Goal: Transaction & Acquisition: Subscribe to service/newsletter

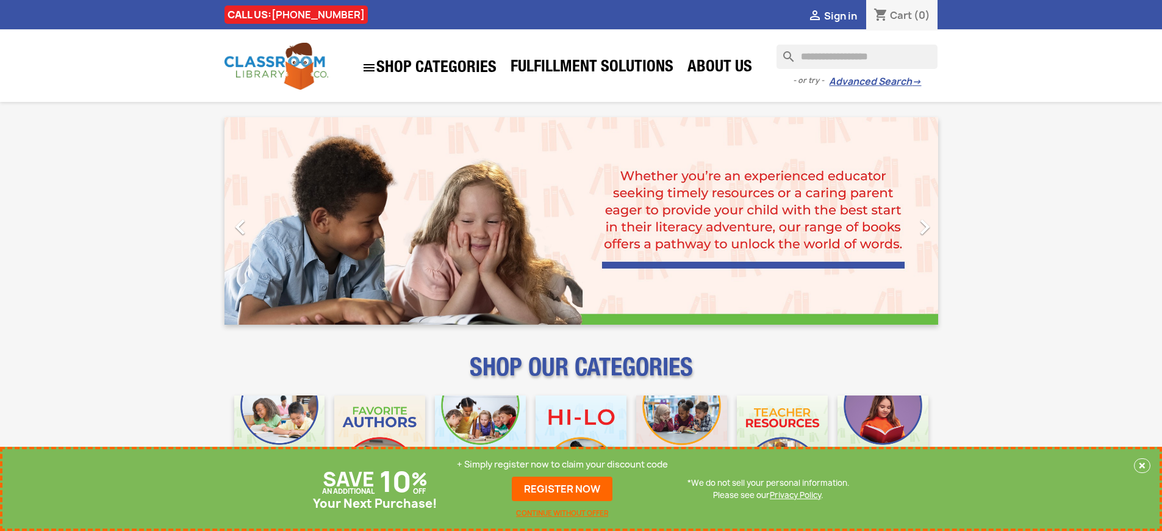
click at [562, 464] on p "+ Simply register now to claim your discount code" at bounding box center [562, 464] width 211 height 12
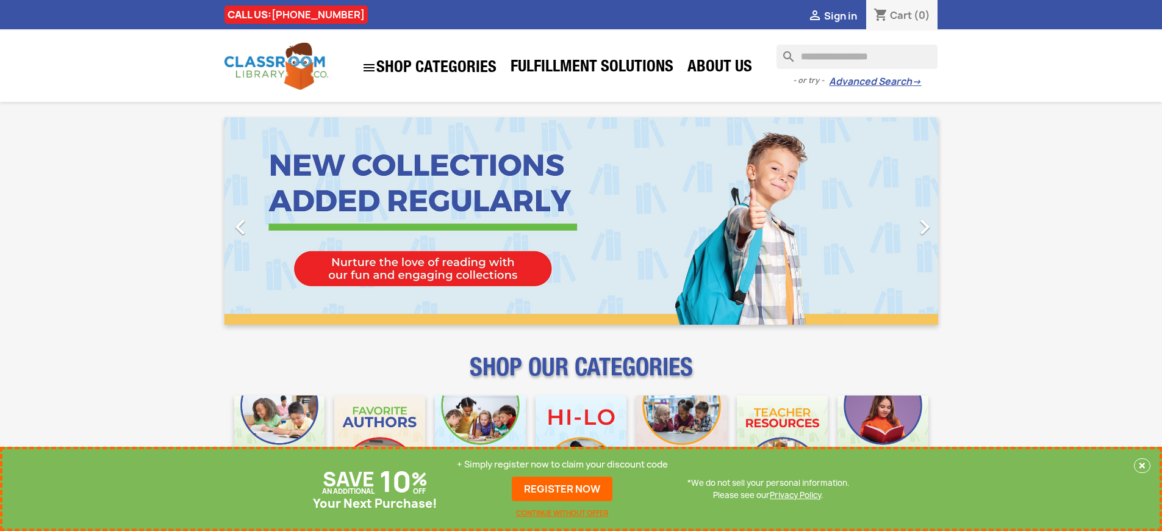
click at [562, 464] on p "+ Simply register now to claim your discount code" at bounding box center [562, 464] width 211 height 12
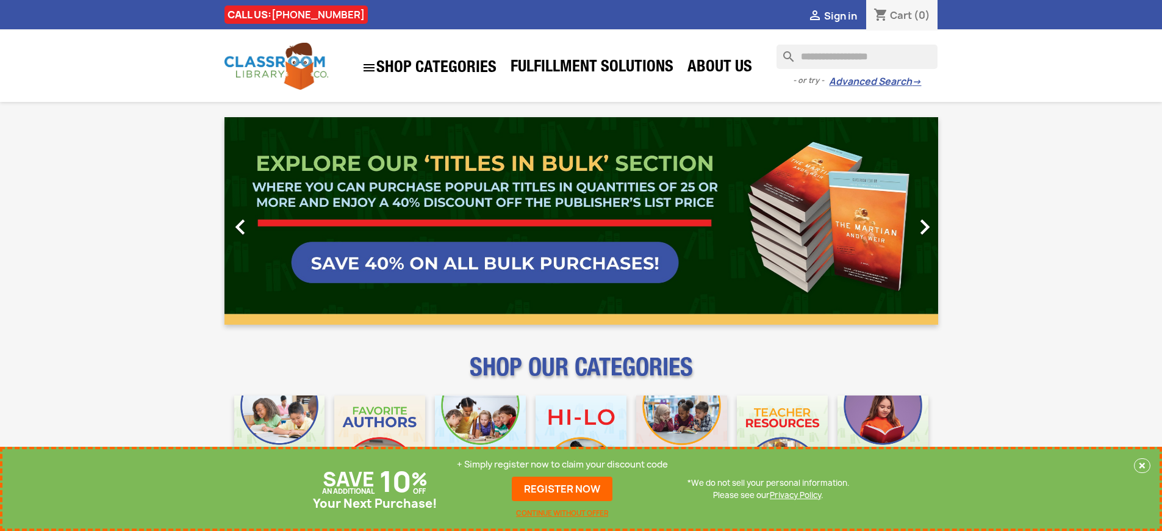
click at [562, 464] on p "+ Simply register now to claim your discount code" at bounding box center [562, 464] width 211 height 12
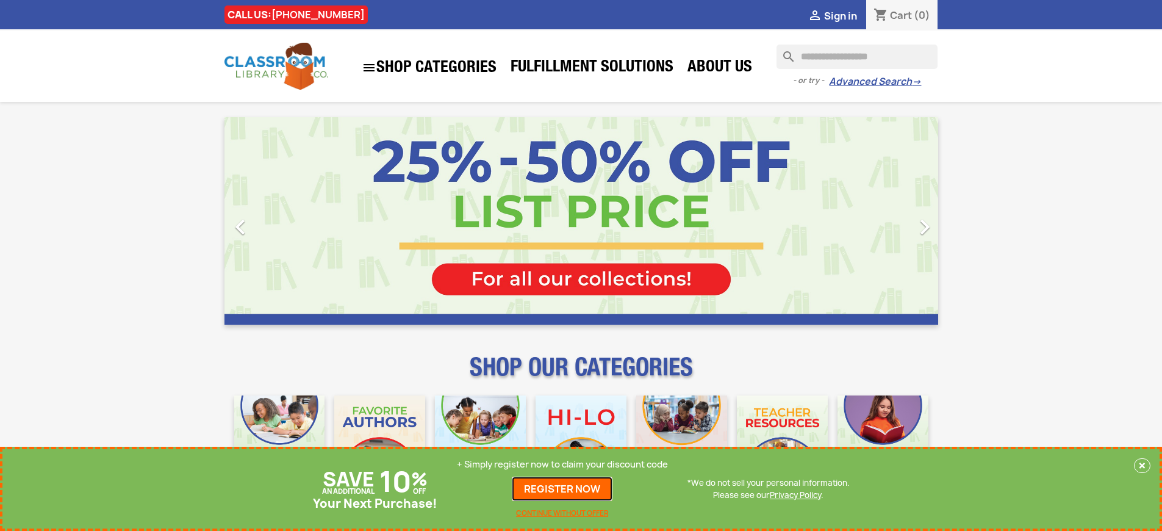
click at [562, 489] on link "REGISTER NOW" at bounding box center [562, 488] width 101 height 24
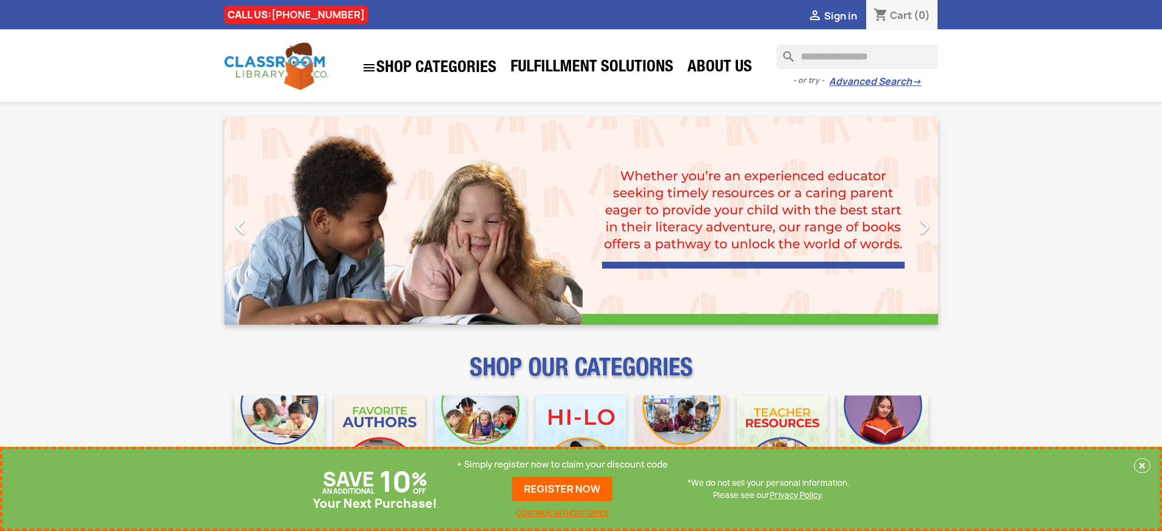
click at [562, 464] on p "+ Simply register now to claim your discount code" at bounding box center [562, 464] width 211 height 12
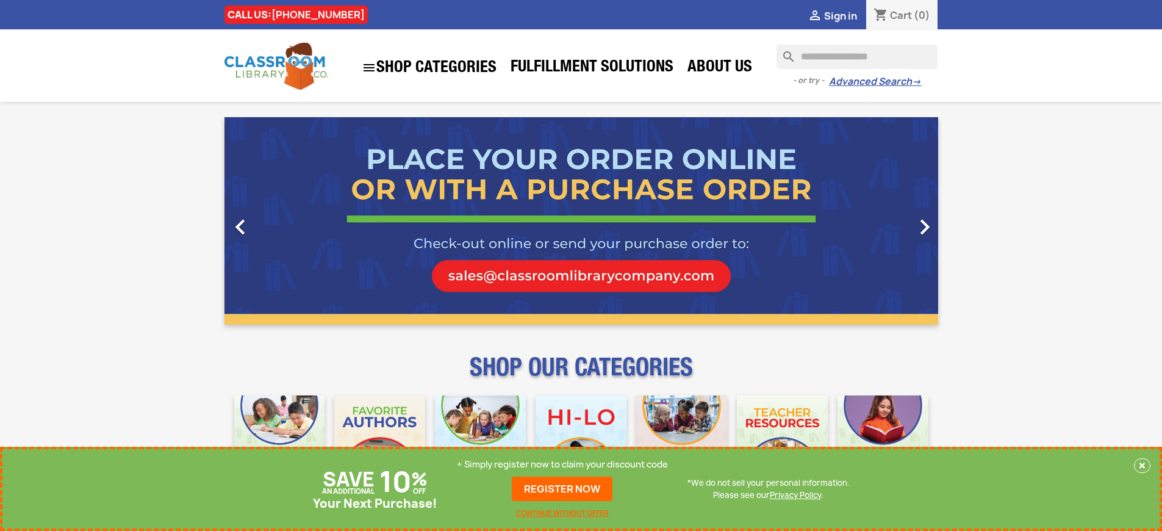
click at [562, 464] on p "+ Simply register now to claim your discount code" at bounding box center [562, 464] width 211 height 12
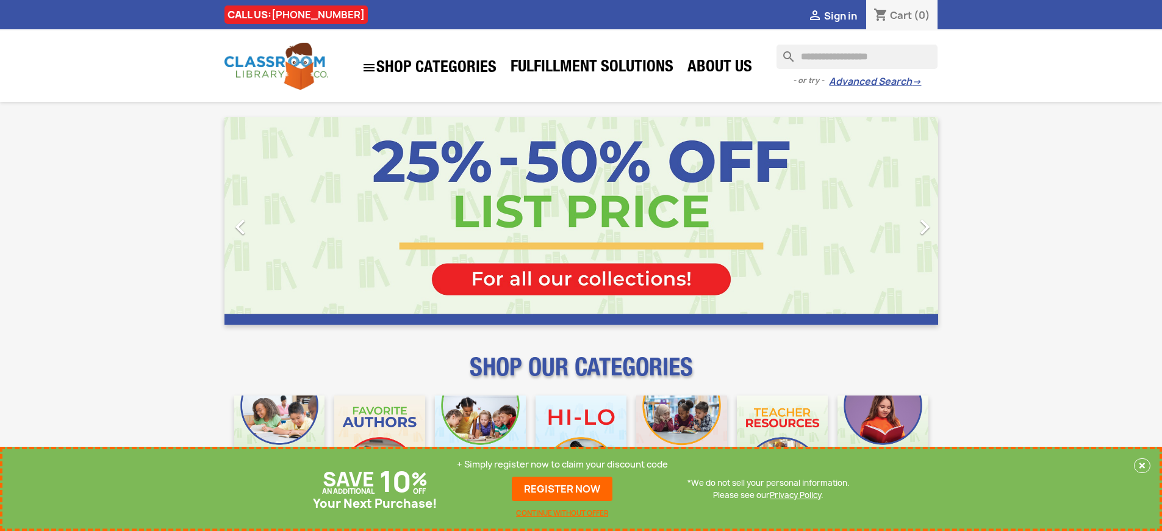
click at [562, 464] on p "+ Simply register now to claim your discount code" at bounding box center [562, 464] width 211 height 12
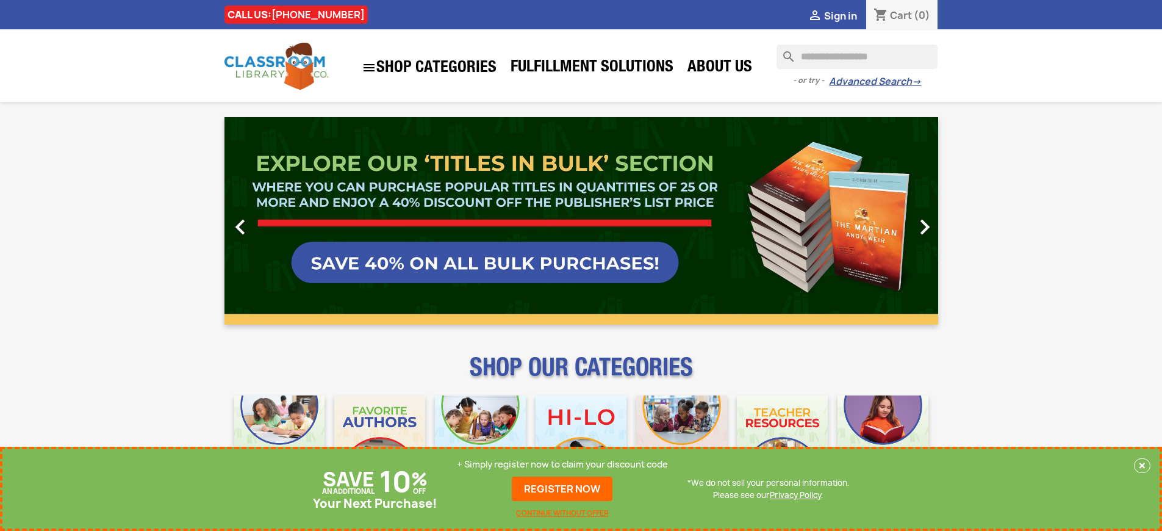
click at [562, 464] on p "+ Simply register now to claim your discount code" at bounding box center [562, 464] width 211 height 12
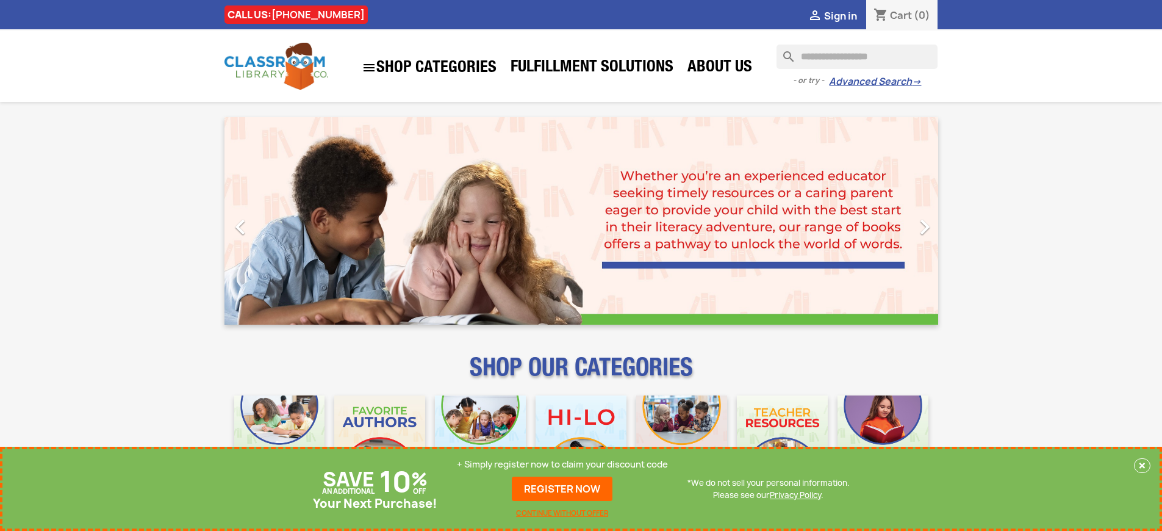
click at [562, 464] on p "+ Simply register now to claim your discount code" at bounding box center [562, 464] width 211 height 12
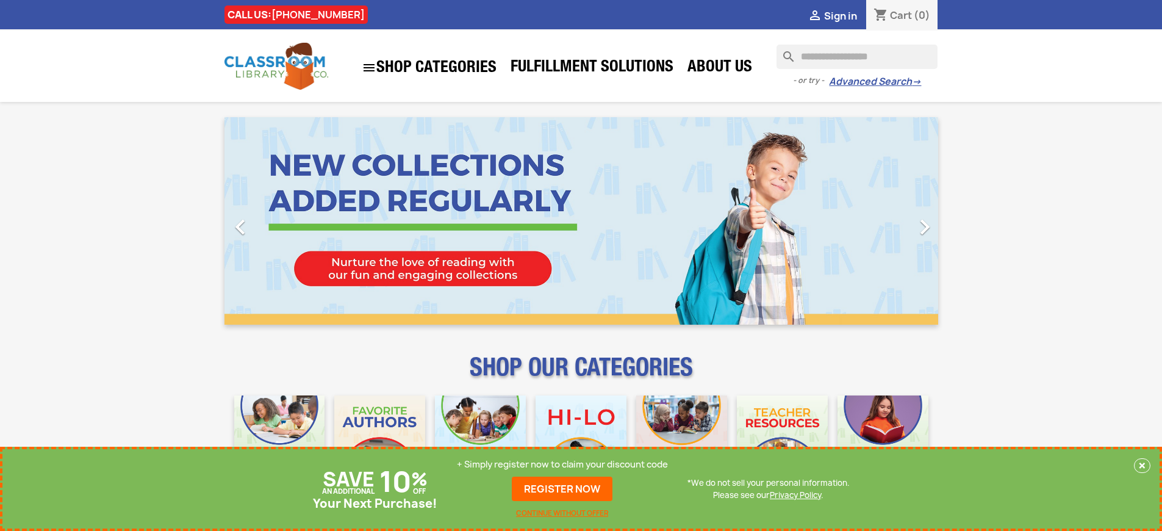
click at [562, 464] on p "+ Simply register now to claim your discount code" at bounding box center [562, 464] width 211 height 12
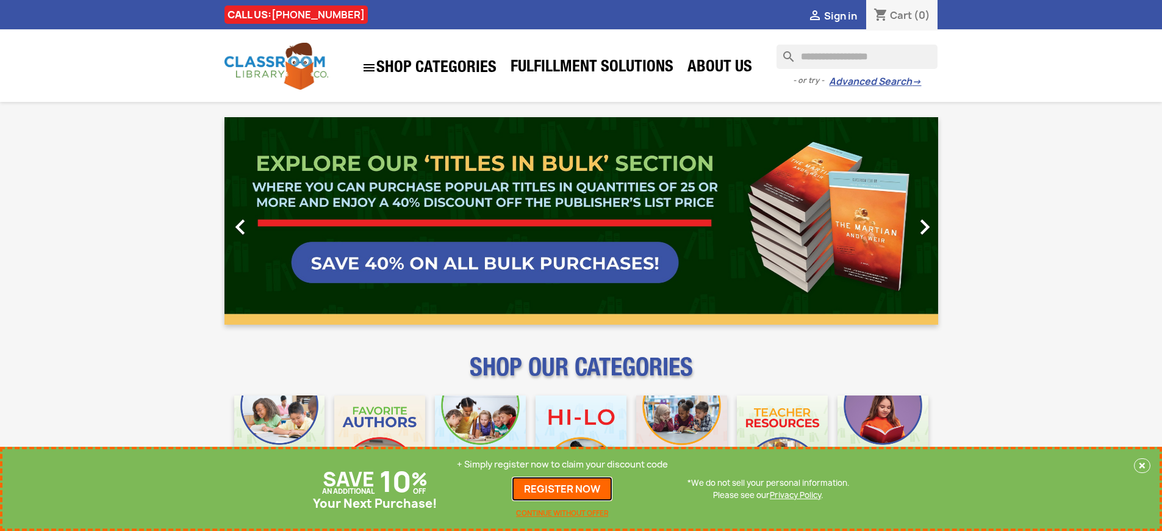
click at [562, 489] on link "REGISTER NOW" at bounding box center [562, 488] width 101 height 24
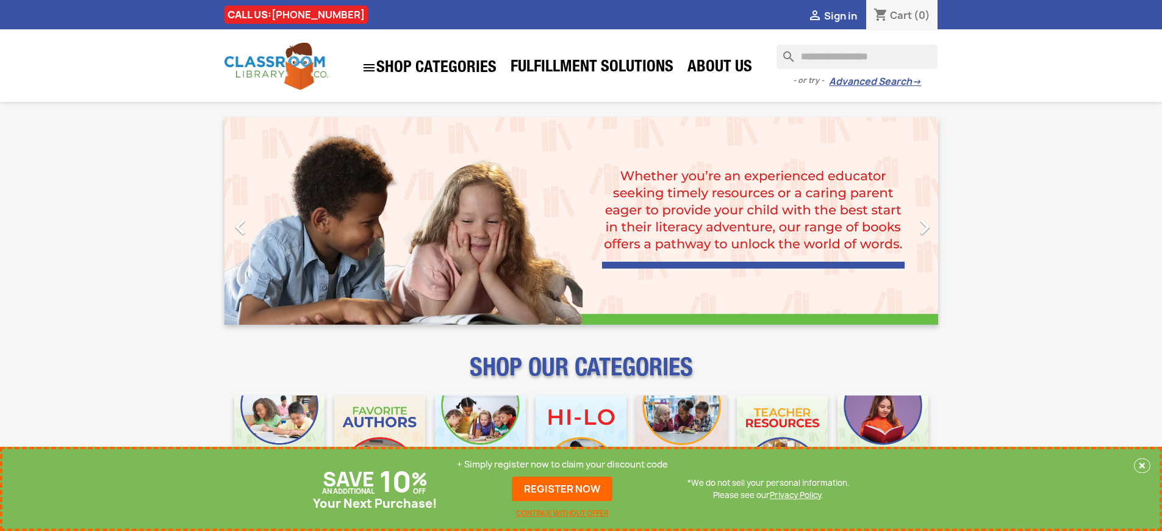
click at [562, 464] on p "+ Simply register now to claim your discount code" at bounding box center [562, 464] width 211 height 12
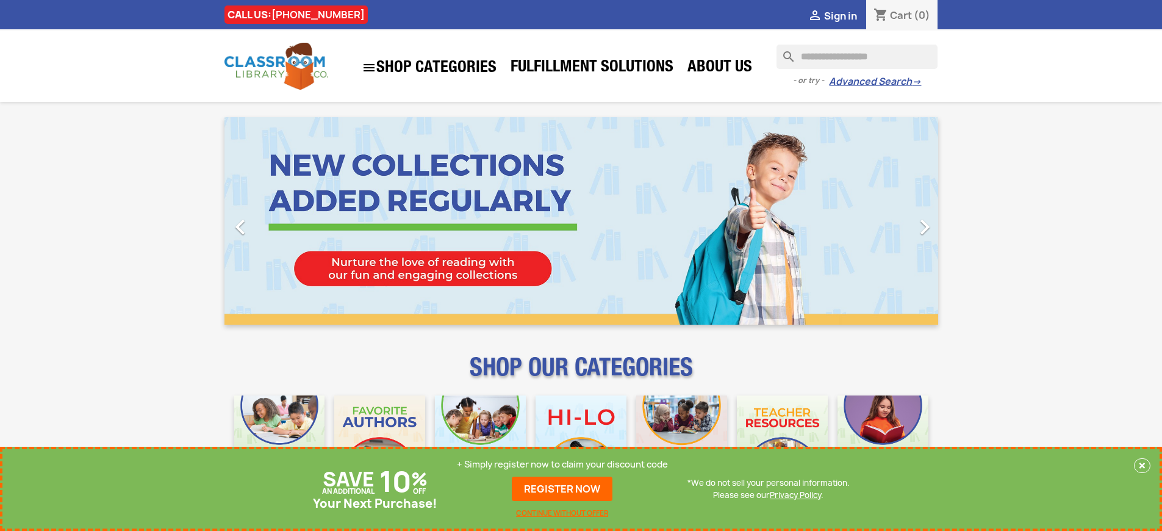
click at [562, 464] on p "+ Simply register now to claim your discount code" at bounding box center [562, 464] width 211 height 12
click at [562, 489] on link "REGISTER NOW" at bounding box center [562, 488] width 101 height 24
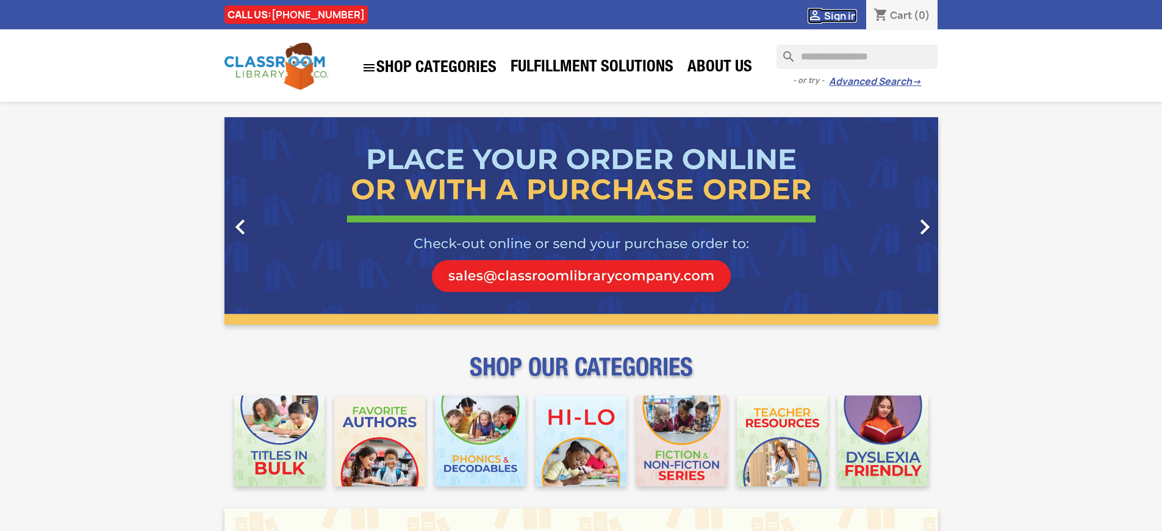
click at [840, 15] on span "Sign in" at bounding box center [840, 15] width 33 height 13
